Goal: Task Accomplishment & Management: Use online tool/utility

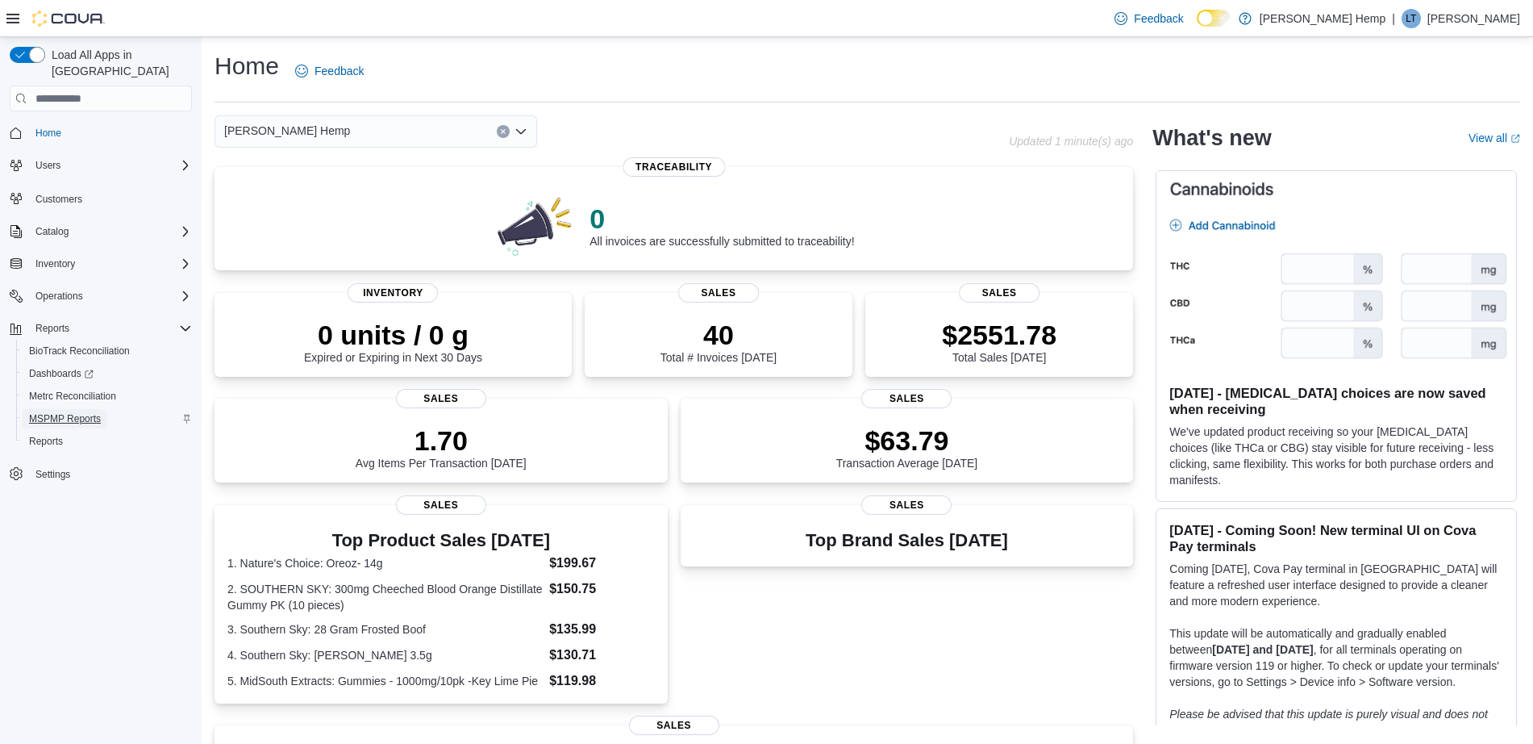
click at [59, 412] on span "MSPMP Reports" at bounding box center [65, 418] width 72 height 13
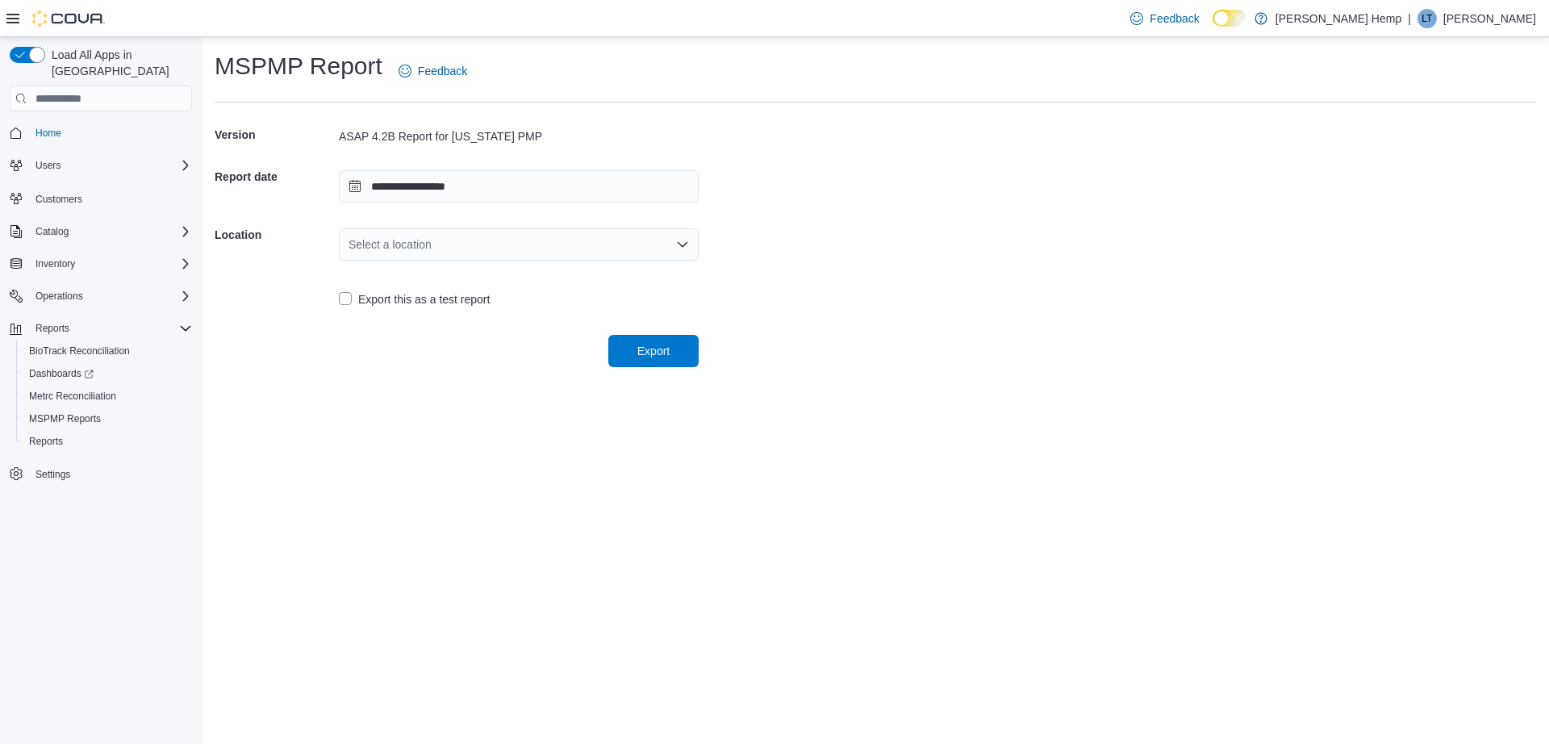
click at [448, 256] on div "Select a location" at bounding box center [519, 244] width 360 height 32
click at [417, 298] on span "4860 Bethel Road" at bounding box center [528, 295] width 321 height 16
click at [626, 355] on span "Export" at bounding box center [653, 350] width 71 height 32
